Goal: Task Accomplishment & Management: Manage account settings

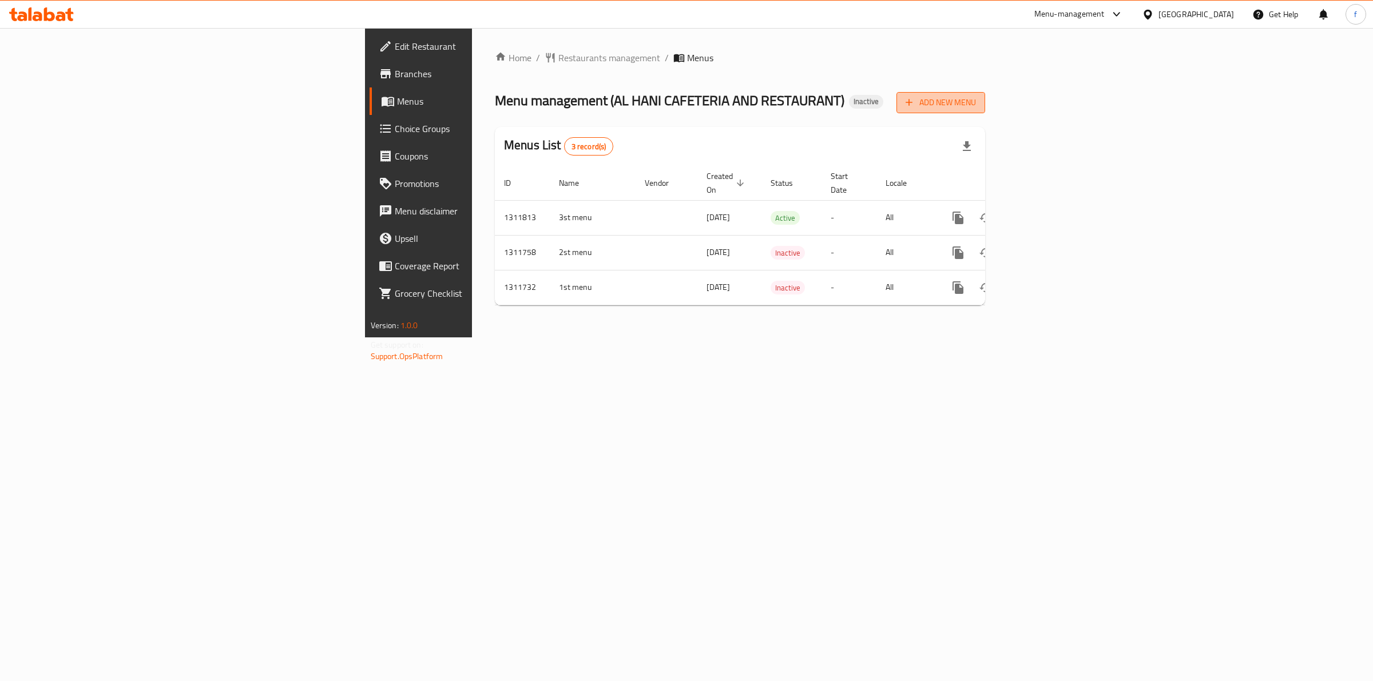
click at [976, 98] on span "Add New Menu" at bounding box center [941, 103] width 70 height 14
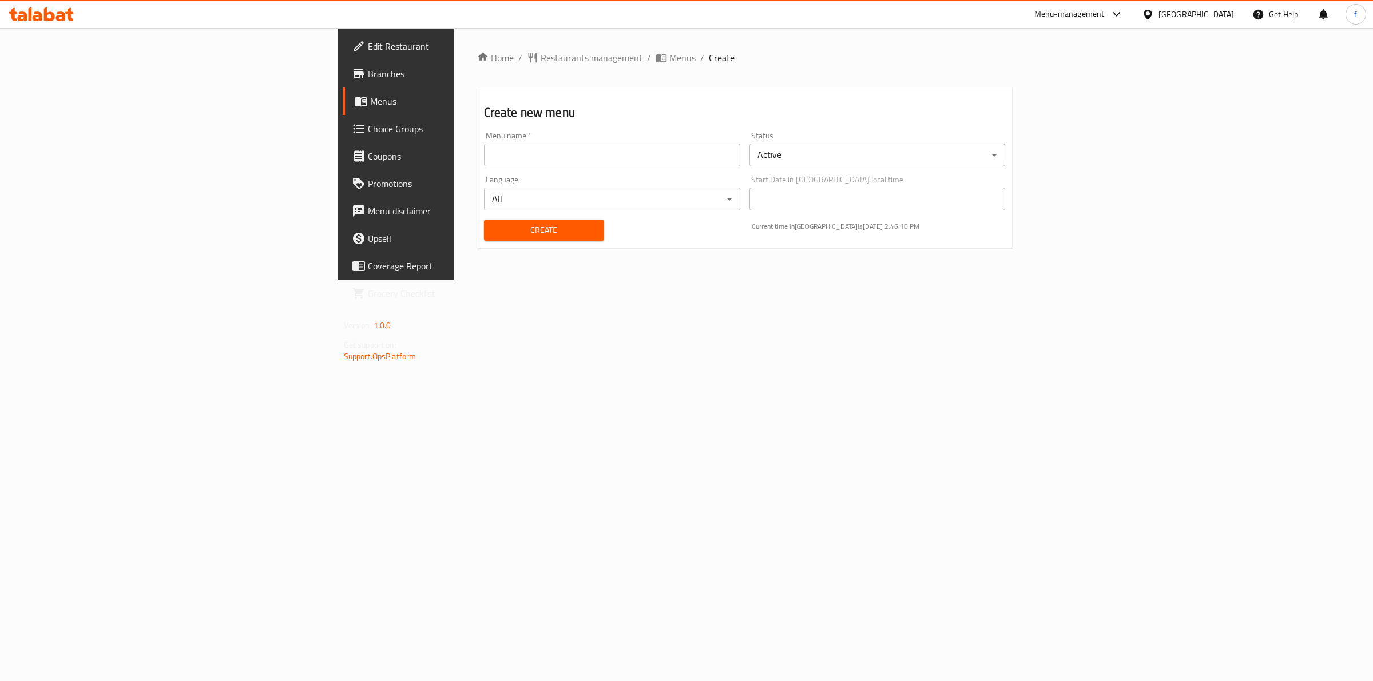
click at [705, 148] on input "text" at bounding box center [612, 155] width 256 height 23
click at [484, 152] on input "10/9/2025 Fares" at bounding box center [612, 155] width 256 height 23
click at [484, 160] on input "10/9/2025 Fares" at bounding box center [612, 155] width 256 height 23
click at [484, 157] on input "10/9/2025 Fares Ahmed" at bounding box center [612, 155] width 256 height 23
type input "[DATE] [PERSON_NAME]"
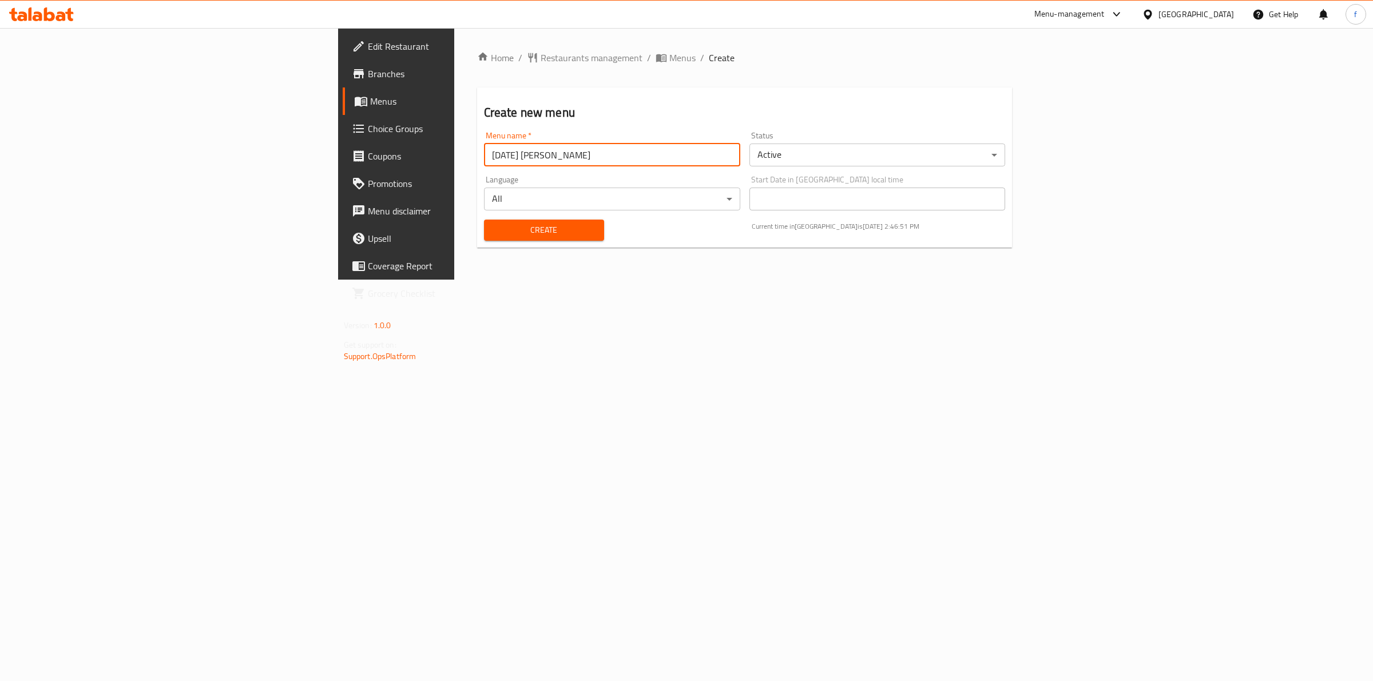
click at [493, 233] on span "Create" at bounding box center [544, 230] width 102 height 14
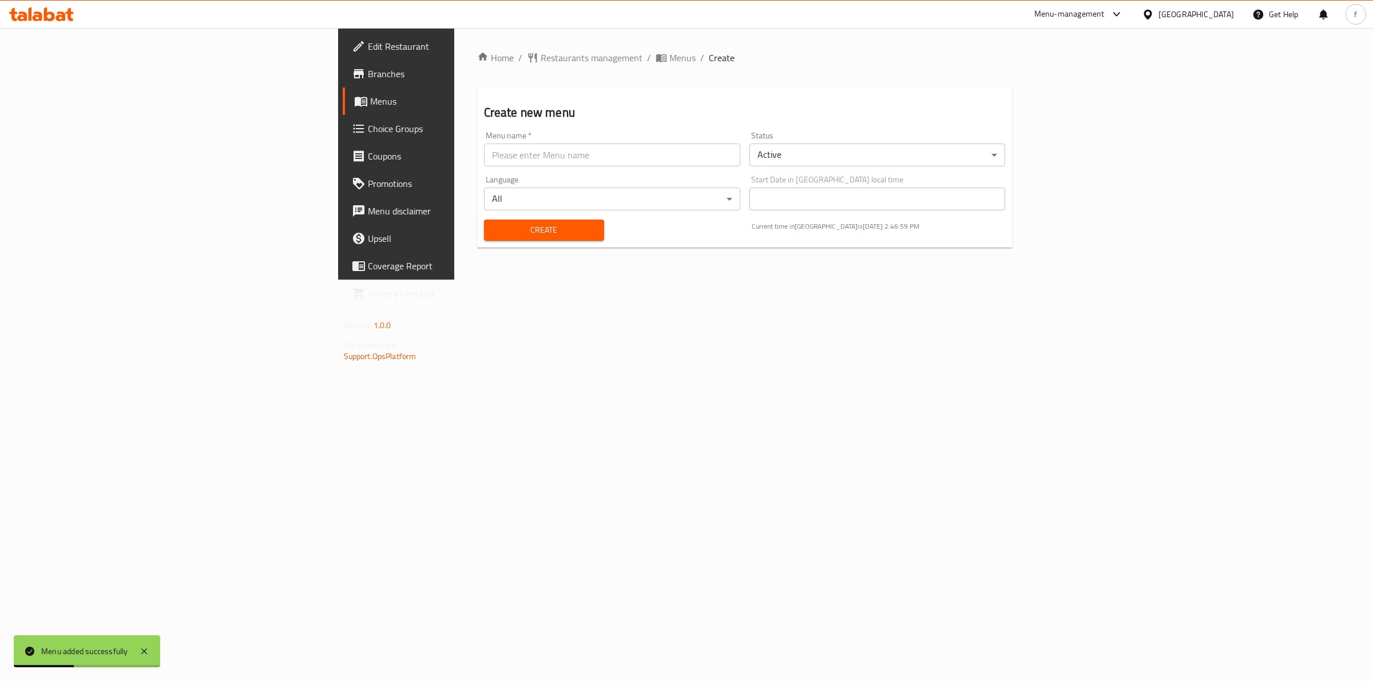
click at [368, 126] on span "Choice Groups" at bounding box center [463, 129] width 191 height 14
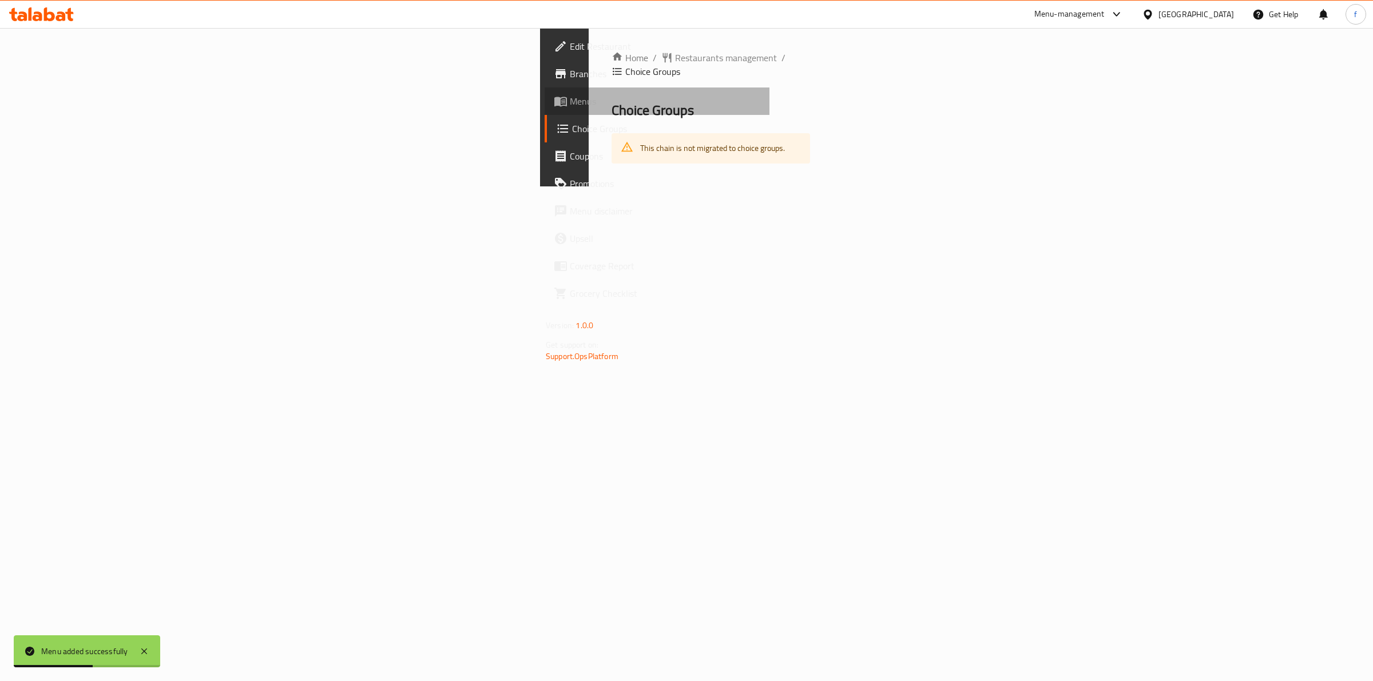
click at [570, 99] on span "Menus" at bounding box center [665, 101] width 191 height 14
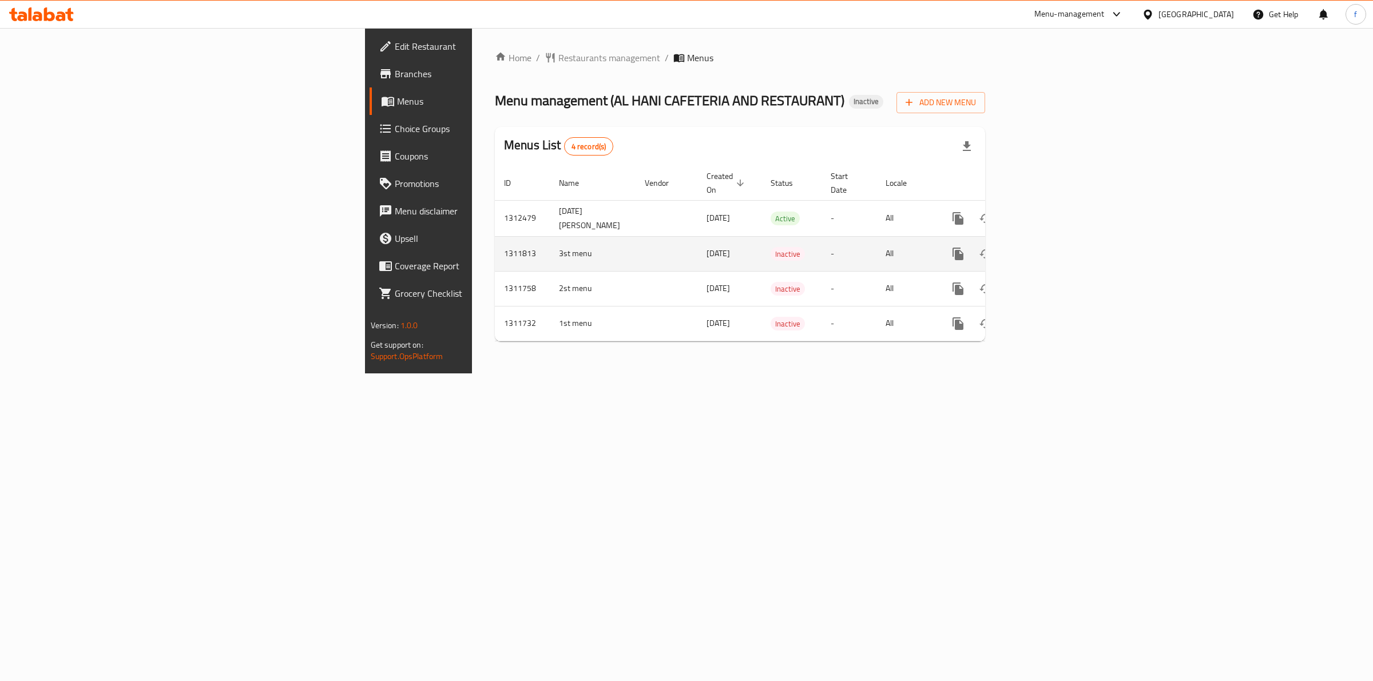
click at [1048, 247] on icon "enhanced table" at bounding box center [1041, 254] width 14 height 14
